Goal: Find specific page/section: Find specific page/section

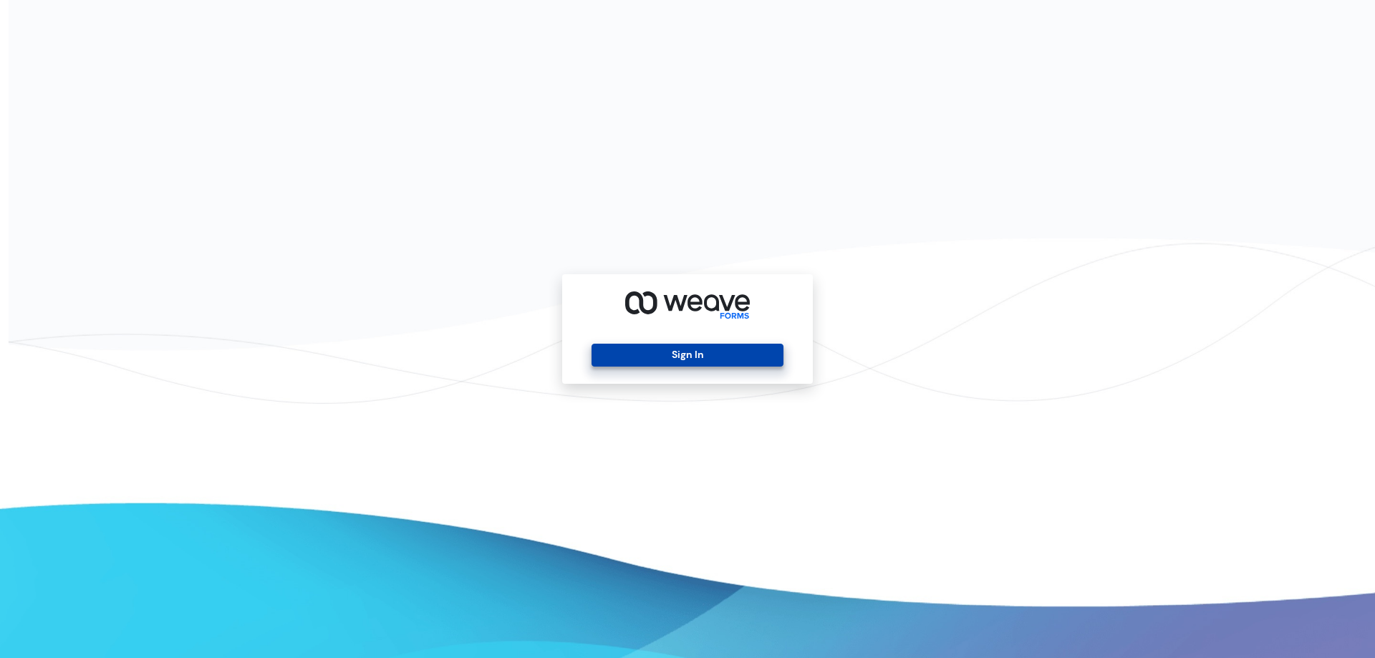
click at [680, 357] on button "Sign In" at bounding box center [687, 355] width 191 height 23
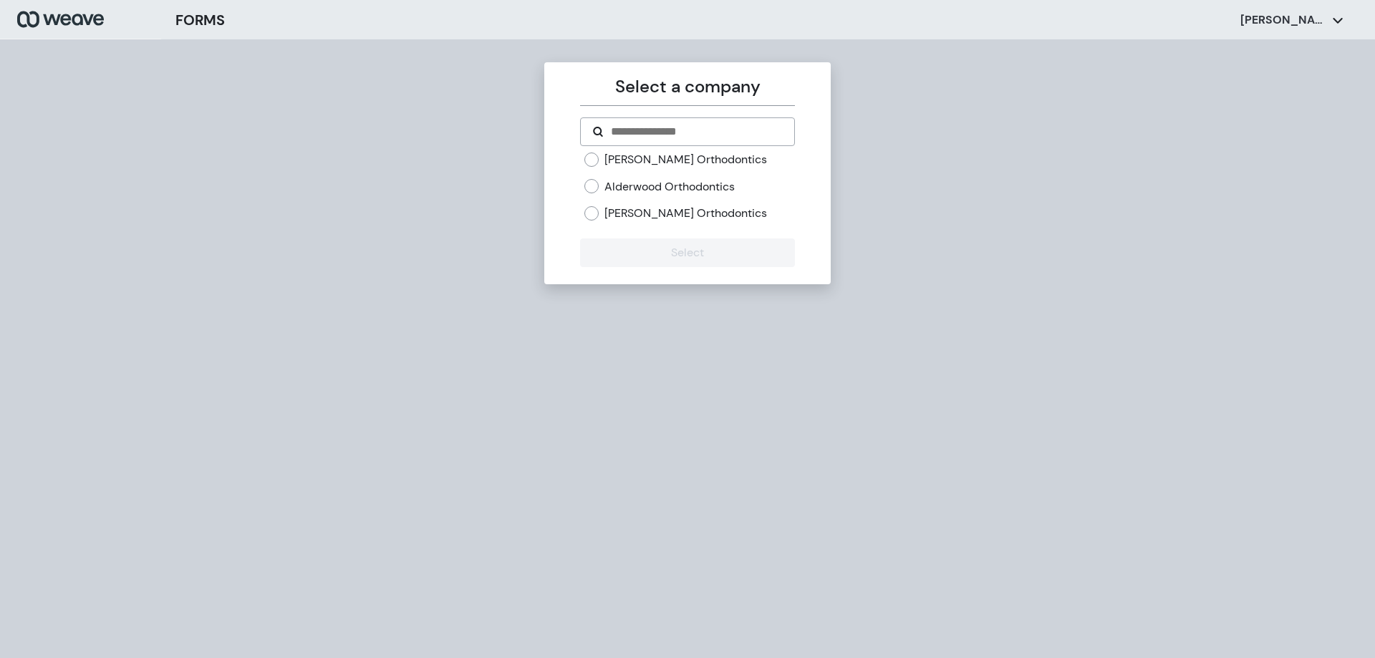
click at [620, 164] on label "[PERSON_NAME] Orthodontics" at bounding box center [686, 160] width 163 height 16
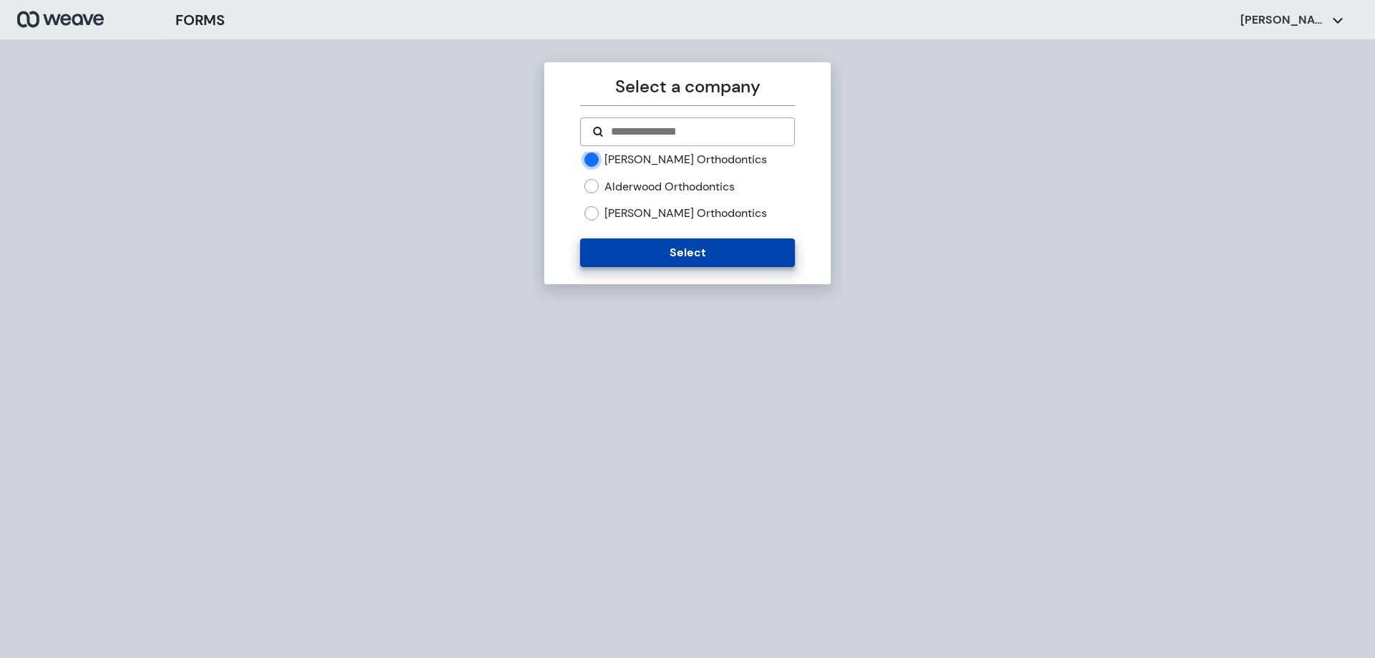
click at [655, 254] on button "Select" at bounding box center [687, 253] width 214 height 29
